Goal: Transaction & Acquisition: Purchase product/service

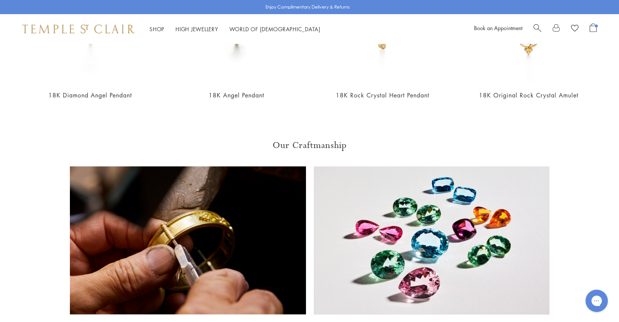
scroll to position [781, 0]
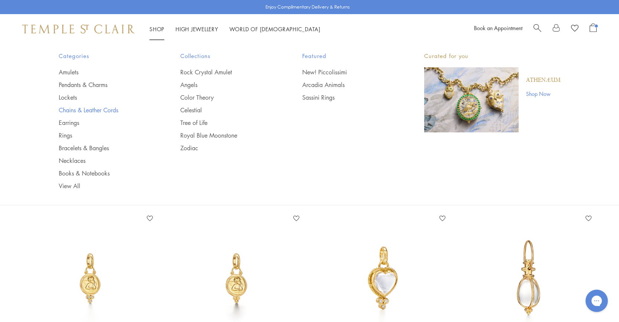
click at [87, 110] on link "Chains & Leather Cords" at bounding box center [105, 110] width 92 height 8
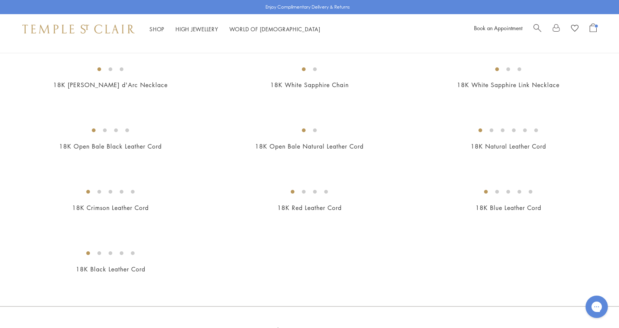
scroll to position [335, 0]
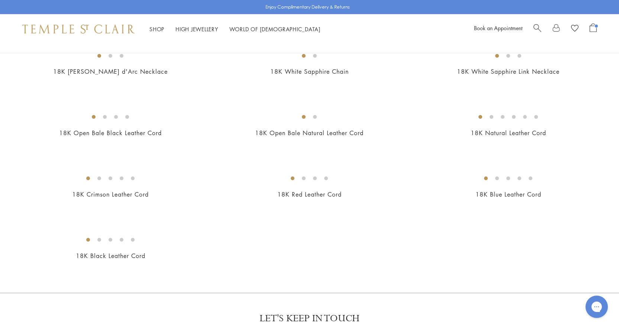
click at [0, 0] on img at bounding box center [0, 0] width 0 height 0
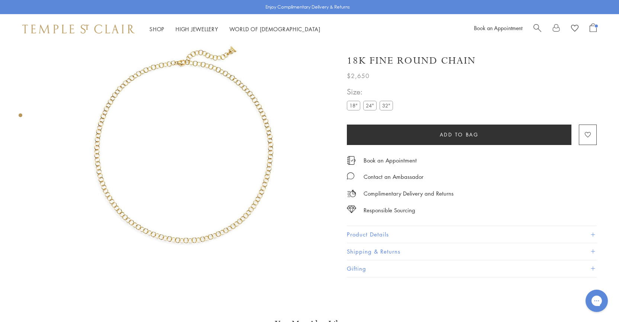
click at [387, 104] on label "32"" at bounding box center [386, 105] width 13 height 9
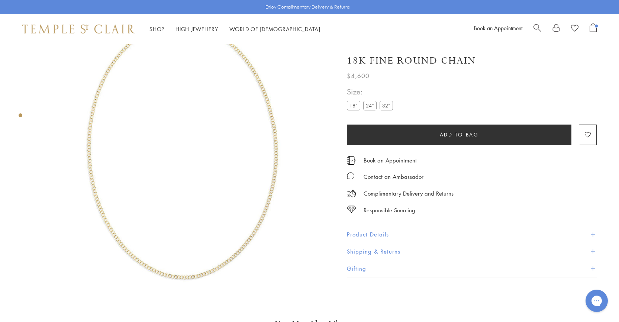
click at [369, 107] on label "24"" at bounding box center [369, 105] width 13 height 9
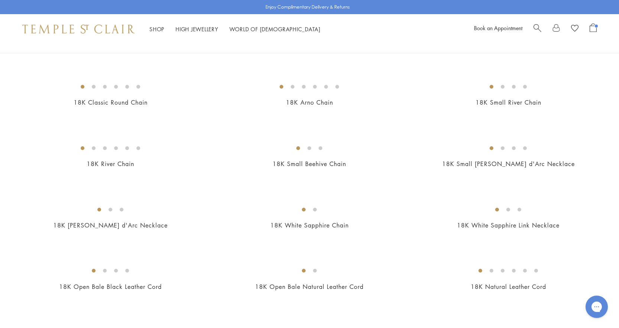
scroll to position [112, 0]
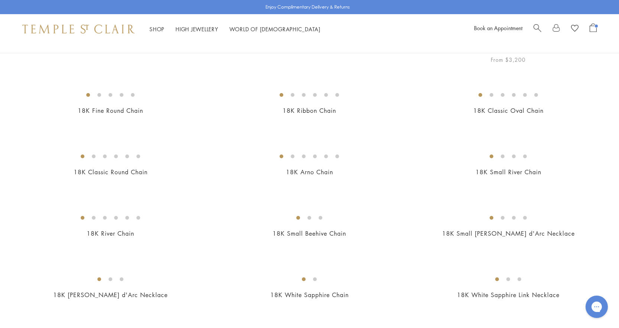
click at [0, 0] on img at bounding box center [0, 0] width 0 height 0
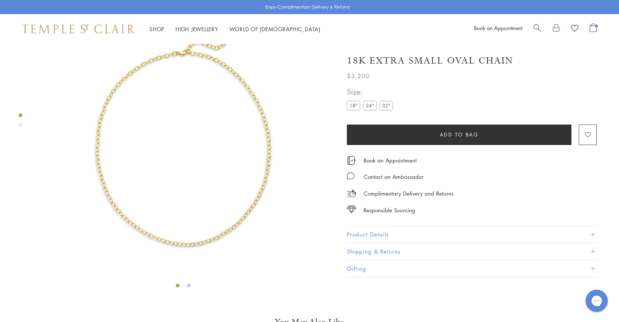
click at [392, 104] on label "32"" at bounding box center [386, 105] width 13 height 9
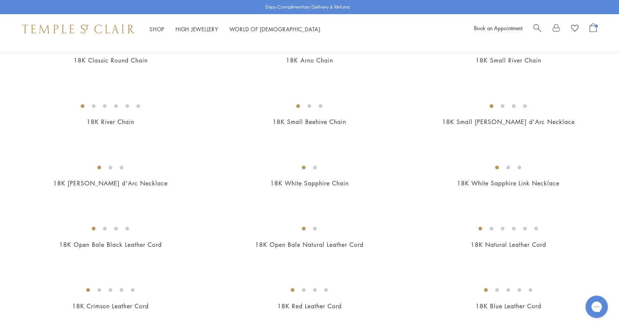
click at [0, 0] on img at bounding box center [0, 0] width 0 height 0
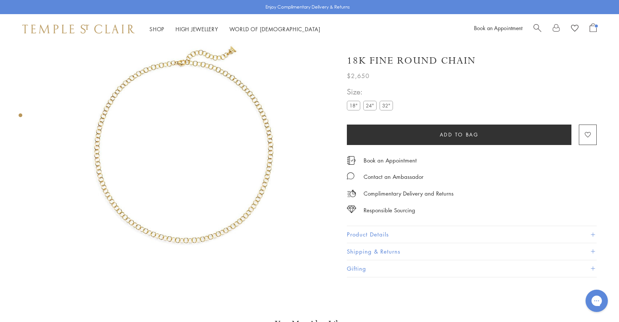
click at [367, 103] on label "24"" at bounding box center [369, 105] width 13 height 9
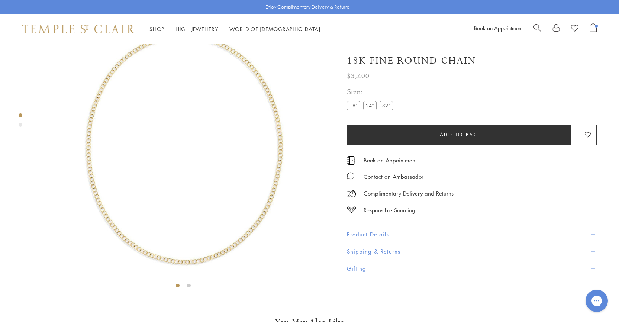
click at [393, 104] on label "32"" at bounding box center [386, 105] width 13 height 9
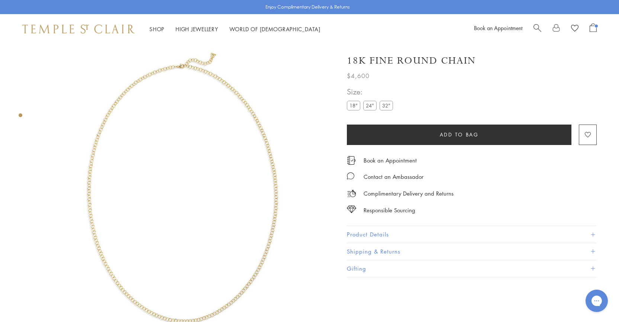
click at [452, 135] on span "Add to bag" at bounding box center [459, 135] width 39 height 8
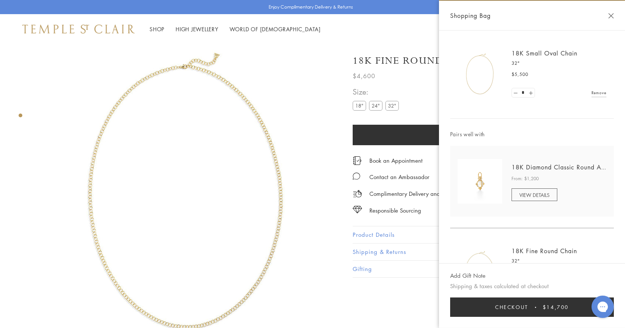
click at [597, 94] on link "Remove" at bounding box center [598, 93] width 15 height 8
click at [519, 94] on link at bounding box center [515, 92] width 7 height 9
click at [606, 16] on div "Shopping Bag" at bounding box center [532, 16] width 186 height 30
click at [76, 83] on link "Pendants & Charms" at bounding box center [107, 85] width 92 height 8
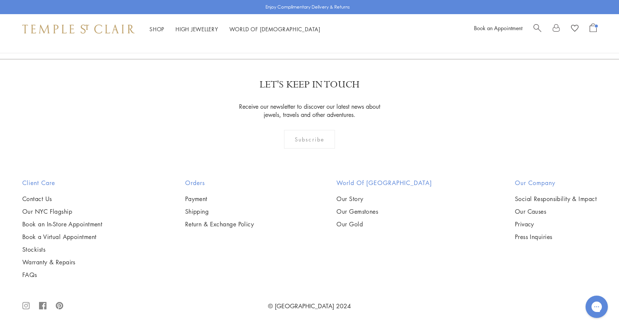
scroll to position [5022, 0]
click at [296, 29] on link "2" at bounding box center [298, 19] width 25 height 20
click at [333, 29] on link "3" at bounding box center [334, 19] width 25 height 20
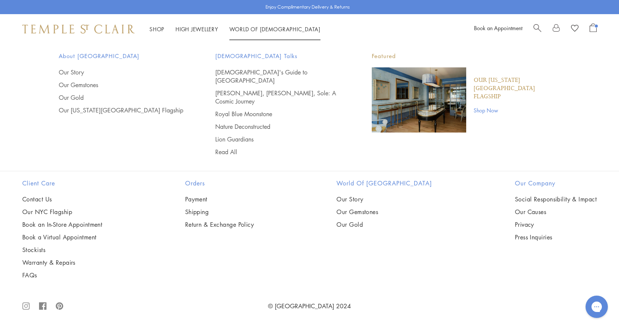
click at [537, 28] on span "Search" at bounding box center [538, 27] width 8 height 8
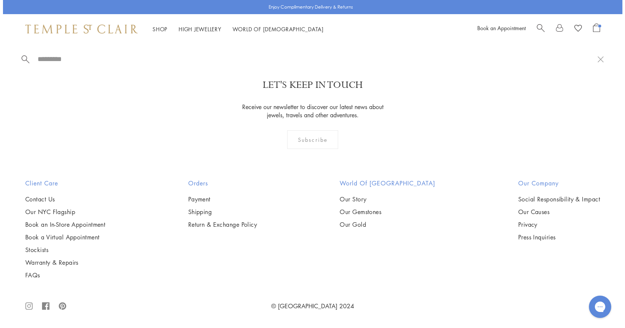
scroll to position [748, 0]
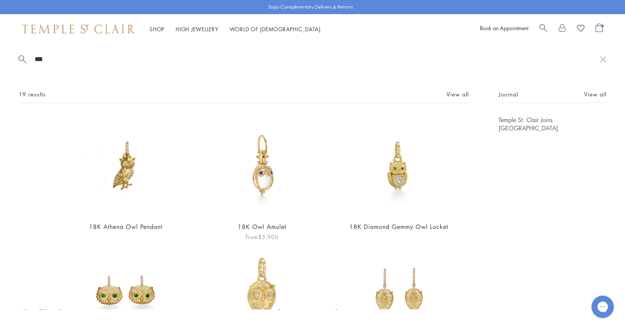
type input "***"
click at [258, 191] on img at bounding box center [261, 165] width 99 height 99
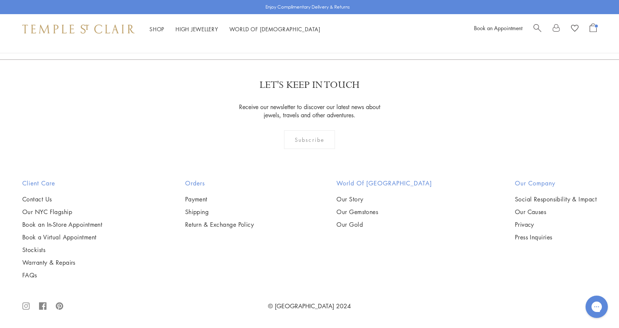
scroll to position [737, 0]
click at [318, 29] on link "2" at bounding box center [321, 19] width 25 height 20
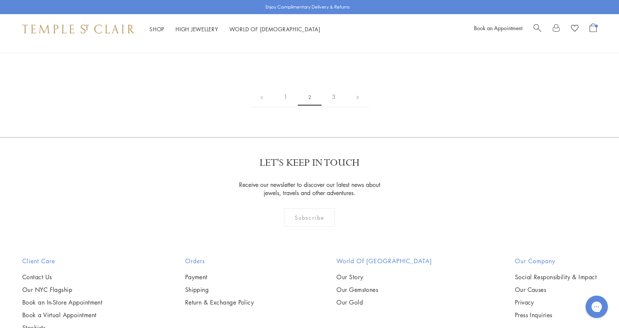
scroll to position [1302, 0]
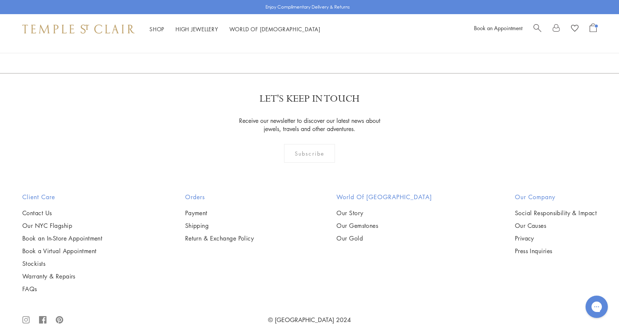
click at [0, 0] on img at bounding box center [0, 0] width 0 height 0
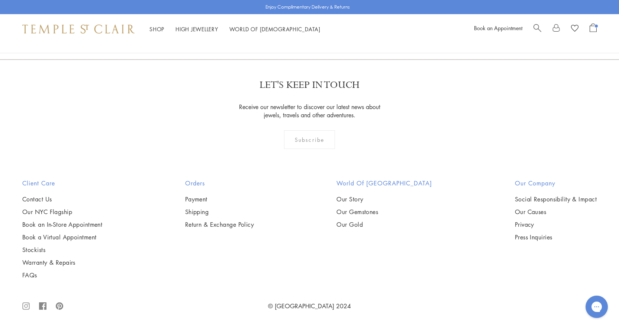
scroll to position [4538, 0]
